Goal: Task Accomplishment & Management: Use online tool/utility

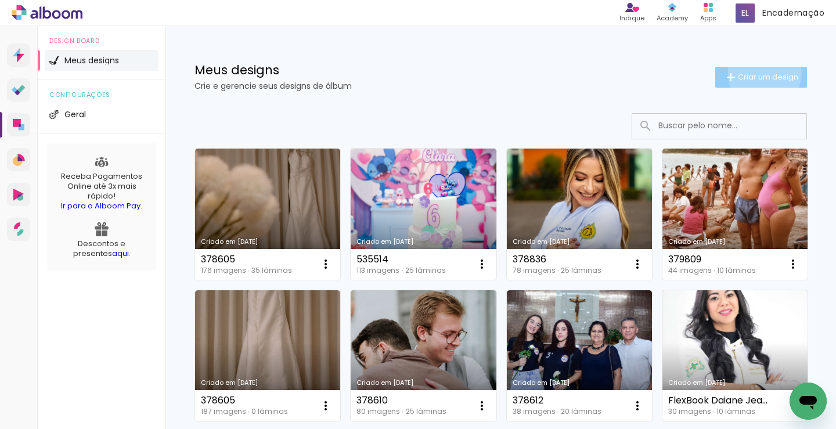
click at [754, 73] on span "Criar um design" at bounding box center [768, 77] width 60 height 8
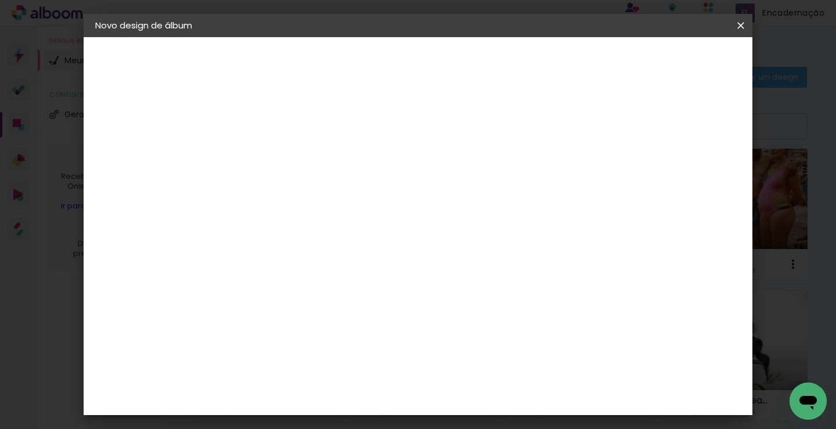
click at [285, 155] on input at bounding box center [285, 156] width 0 height 18
type input "379828"
type paper-input "379828"
click at [0, 0] on slot "Avançar" at bounding box center [0, 0] width 0 height 0
click at [293, 218] on input at bounding box center [314, 221] width 117 height 15
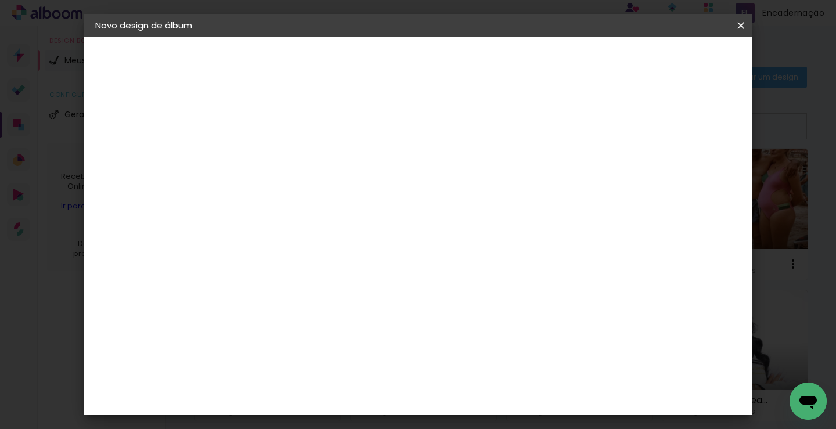
type input "[PERSON_NAME]"
type paper-input "[PERSON_NAME]"
click at [296, 262] on div "[PERSON_NAME]" at bounding box center [316, 262] width 77 height 9
click at [0, 0] on slot "Avançar" at bounding box center [0, 0] width 0 height 0
click at [330, 195] on input "text" at bounding box center [307, 202] width 45 height 18
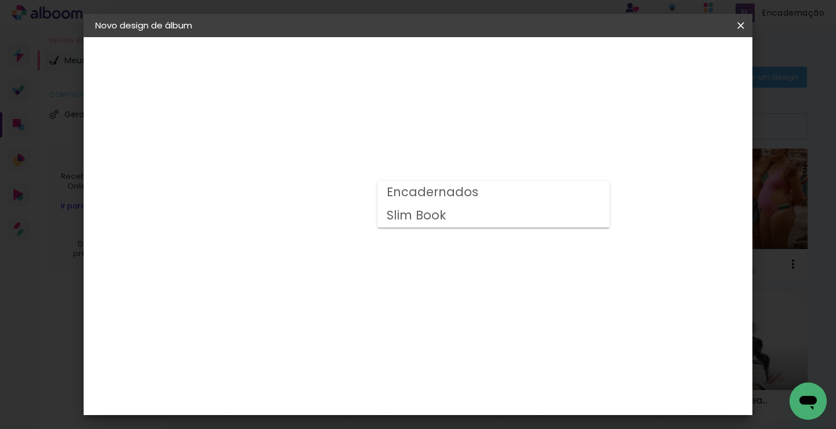
click at [0, 0] on slot "Encadernados" at bounding box center [0, 0] width 0 height 0
type input "Encadernados"
click at [364, 305] on span "30 x 60" at bounding box center [337, 317] width 54 height 24
click at [0, 0] on slot "Avançar" at bounding box center [0, 0] width 0 height 0
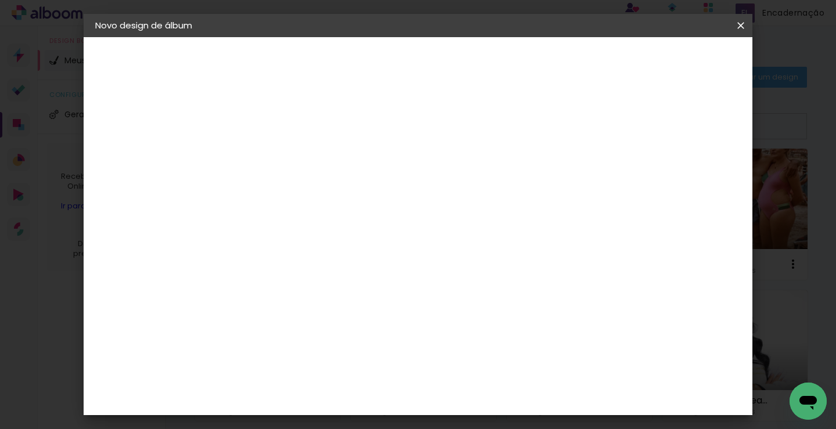
click at [620, 232] on div "30 cm Largura da página 30.5 cm Altura 60 cm Largura da lâmina (2 páginas) 7 mm…" at bounding box center [436, 185] width 368 height 93
click at [609, 63] on span "Iniciar design" at bounding box center [582, 61] width 53 height 8
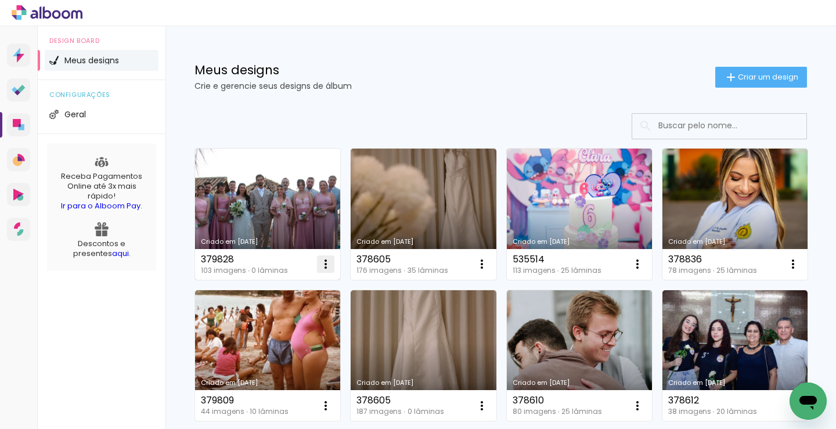
click at [323, 261] on iron-icon at bounding box center [326, 264] width 14 height 14
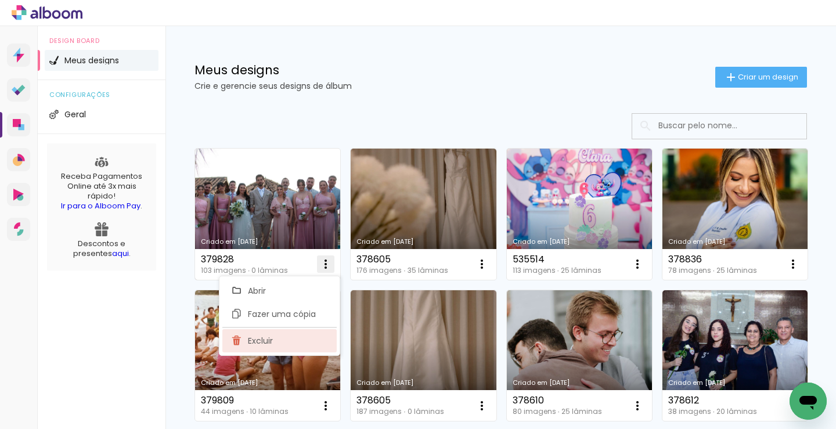
click at [291, 344] on paper-item "Excluir" at bounding box center [279, 340] width 114 height 23
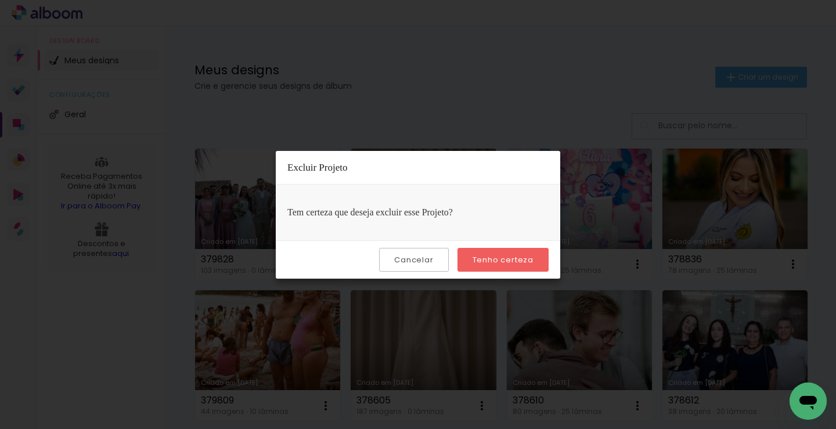
click at [0, 0] on slot "Tenho certeza" at bounding box center [0, 0] width 0 height 0
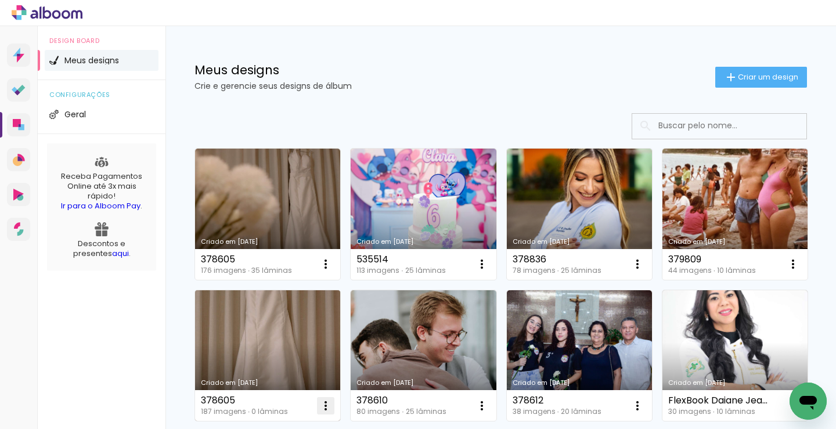
click at [333, 271] on iron-icon at bounding box center [326, 264] width 14 height 14
click at [138, 318] on div "Design Board Meus designs configurações Geral Receba Pagamentos Online até 3x m…" at bounding box center [102, 240] width 128 height 429
click at [333, 271] on iron-icon at bounding box center [326, 264] width 14 height 14
click at [102, 305] on div "Design Board Meus designs configurações Geral Receba Pagamentos Online até 3x m…" at bounding box center [102, 240] width 128 height 429
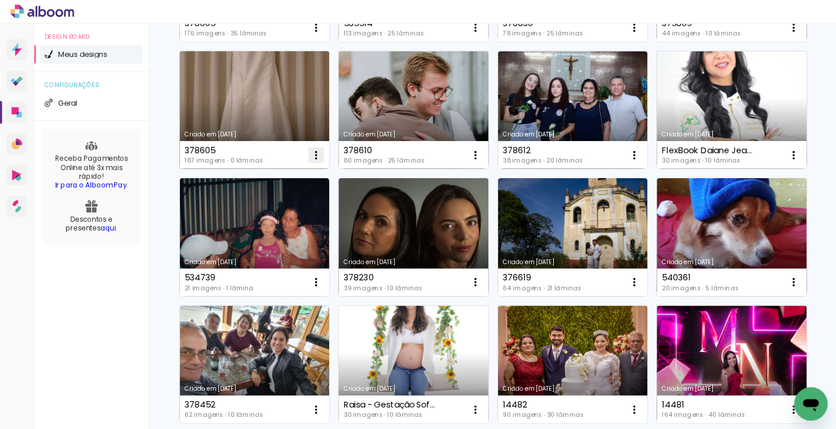
scroll to position [193, 0]
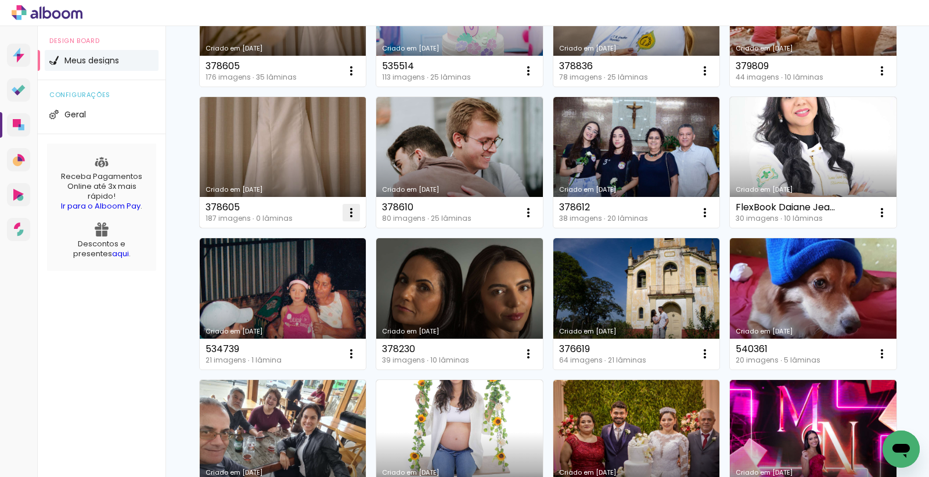
click at [358, 78] on iron-icon at bounding box center [351, 71] width 14 height 14
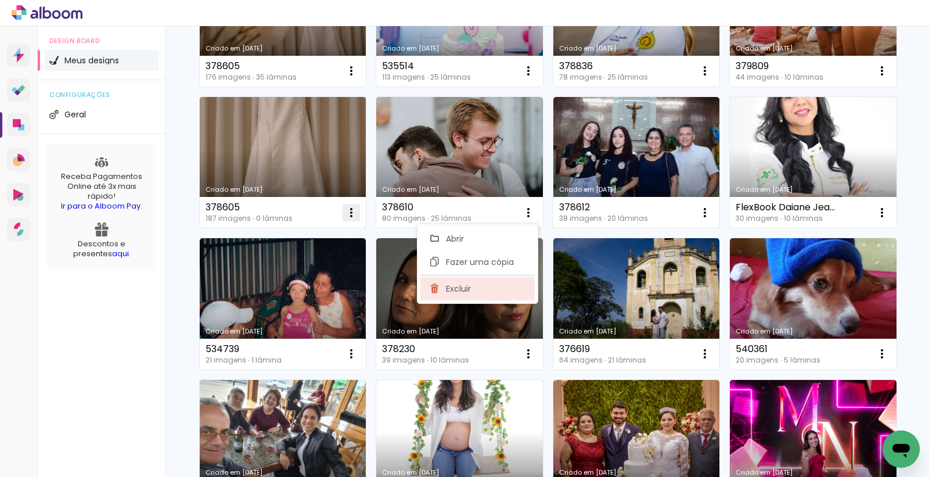
click at [496, 282] on paper-item "Excluir" at bounding box center [477, 288] width 114 height 23
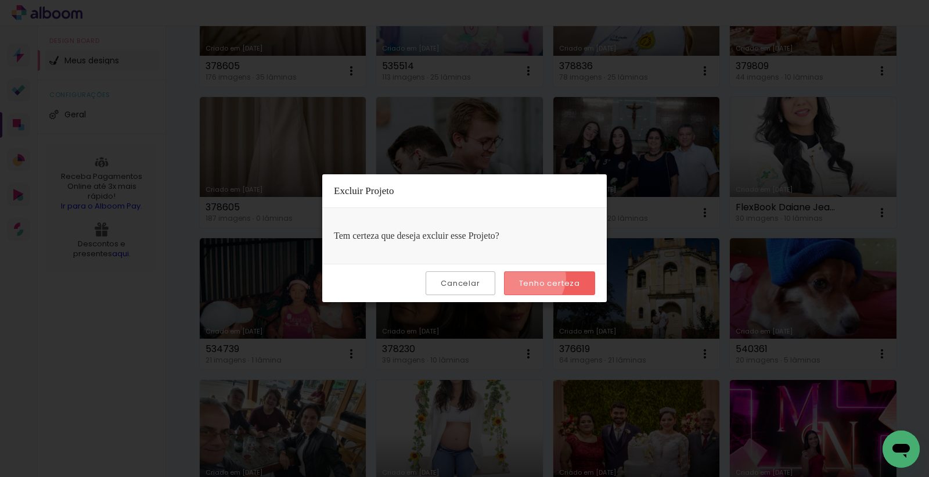
click at [0, 0] on slot "Tenho certeza" at bounding box center [0, 0] width 0 height 0
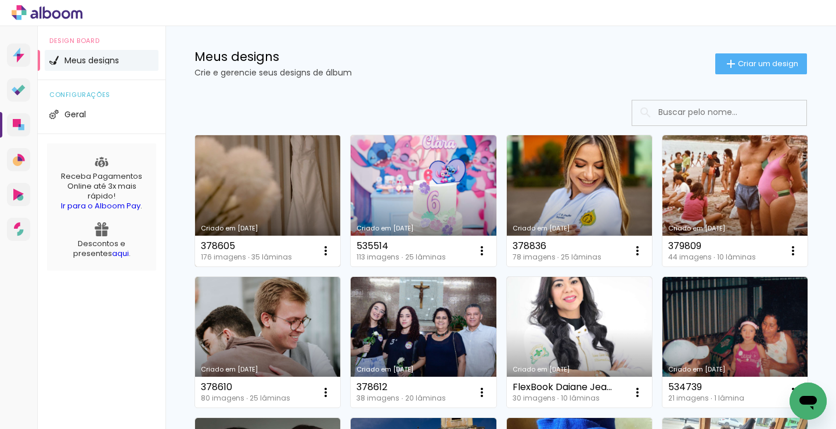
scroll to position [0, 0]
